Goal: Transaction & Acquisition: Subscribe to service/newsletter

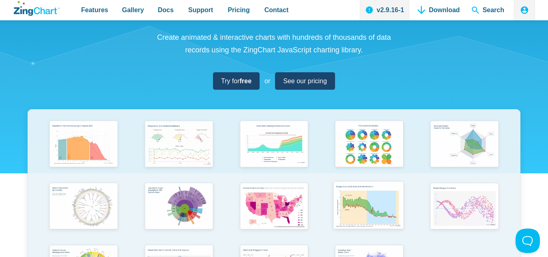
scroll to position [6, 0]
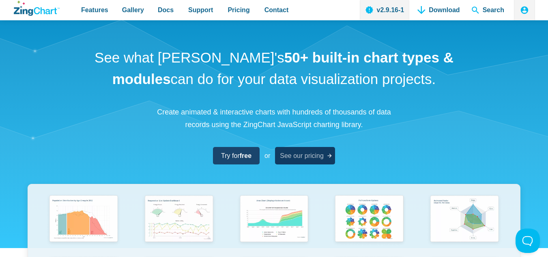
click at [324, 152] on link "See our pricing" at bounding box center [305, 155] width 60 height 17
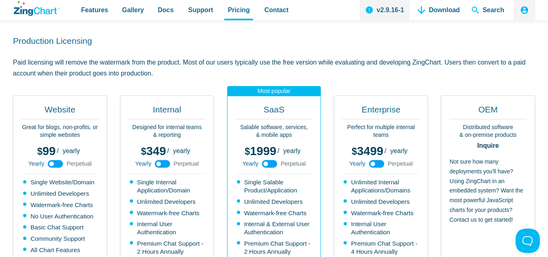
scroll to position [203, 0]
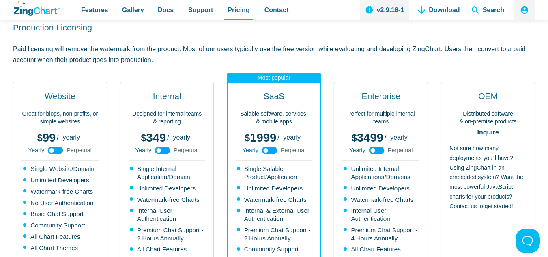
click at [62, 146] on use "App Content" at bounding box center [55, 150] width 15 height 8
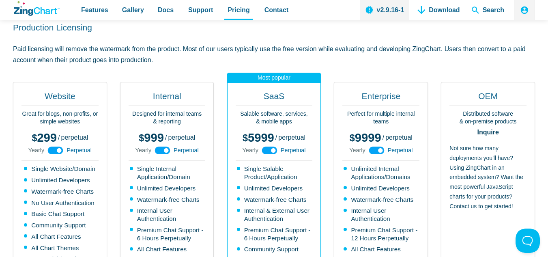
click at [58, 141] on icon "App Content" at bounding box center [55, 150] width 18 height 18
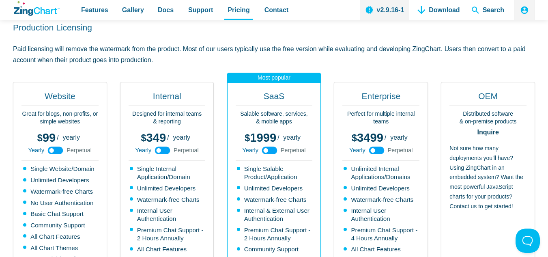
click at [58, 146] on use "App Content" at bounding box center [55, 150] width 15 height 8
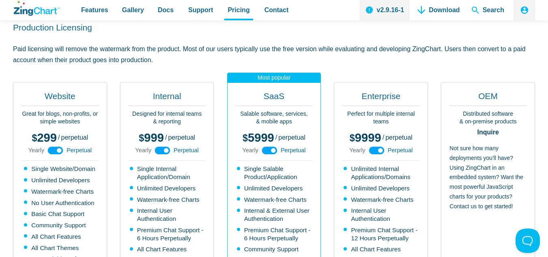
click at [58, 141] on icon "App Content" at bounding box center [55, 150] width 18 height 18
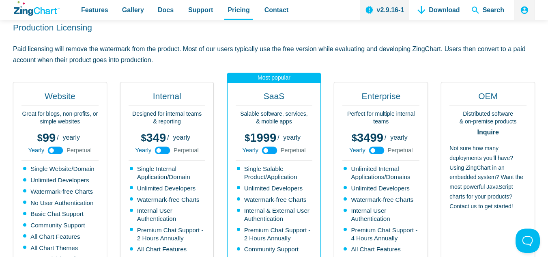
click at [58, 146] on use "App Content" at bounding box center [55, 150] width 15 height 8
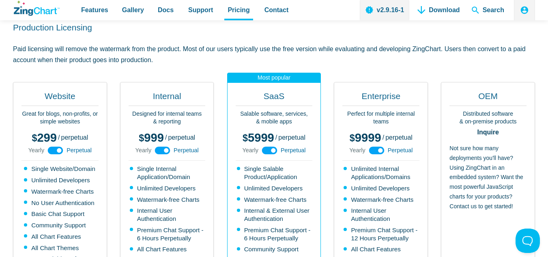
click at [58, 141] on icon "App Content" at bounding box center [55, 150] width 18 height 18
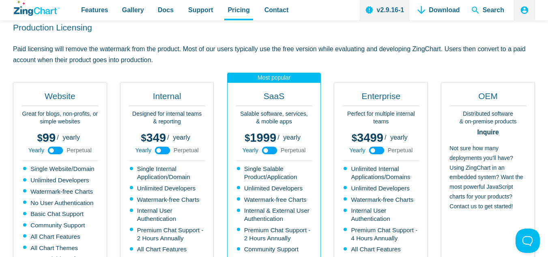
click at [56, 146] on use "App Content" at bounding box center [55, 150] width 15 height 8
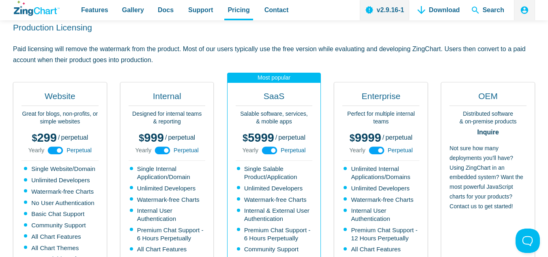
click at [53, 146] on use "App Content" at bounding box center [55, 150] width 15 height 8
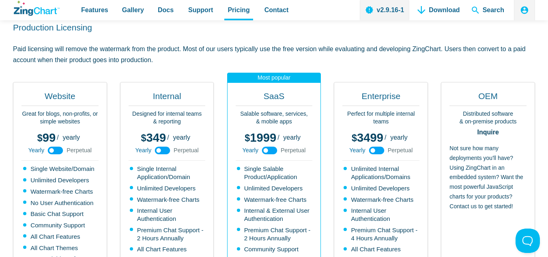
click at [53, 146] on use "App Content" at bounding box center [55, 150] width 15 height 8
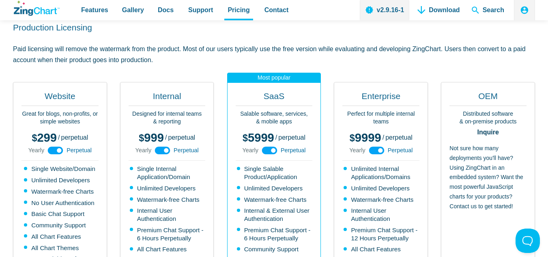
click at [53, 146] on use "App Content" at bounding box center [55, 150] width 15 height 8
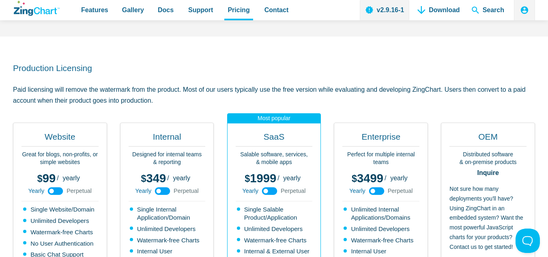
scroll to position [0, 0]
